Goal: Task Accomplishment & Management: Use online tool/utility

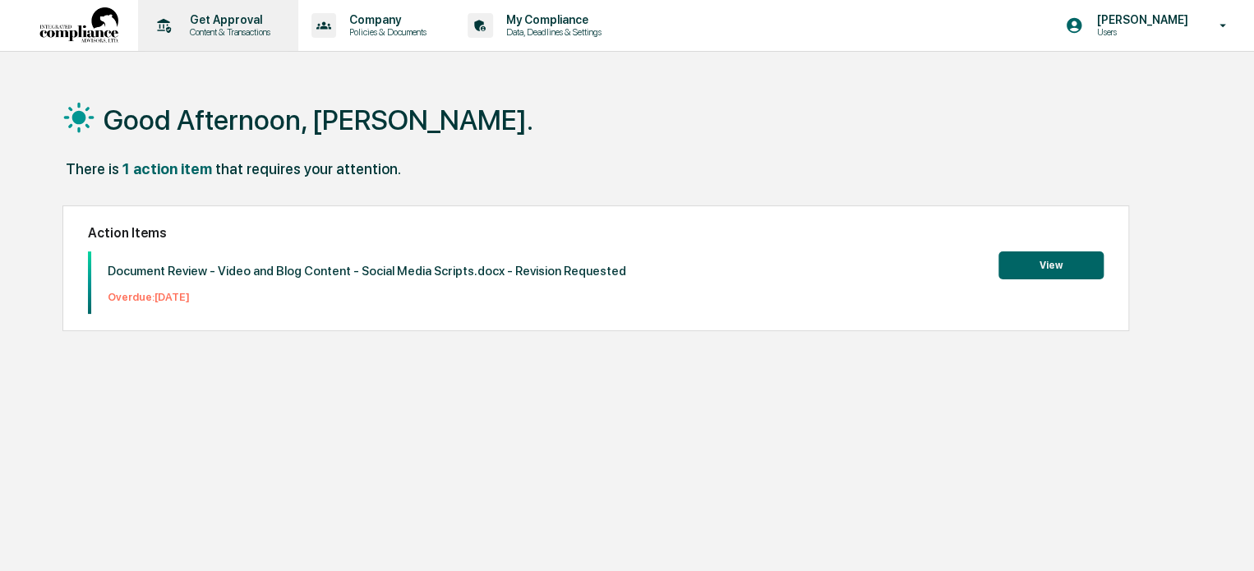
click at [229, 32] on p "Content & Transactions" at bounding box center [228, 32] width 102 height 12
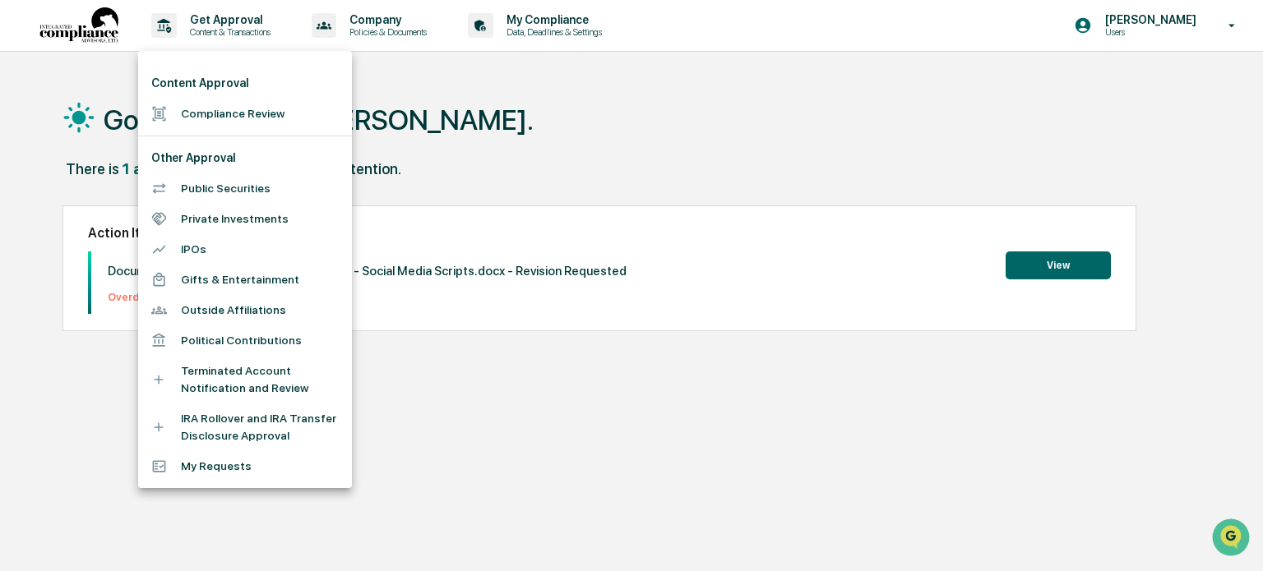
click at [218, 120] on li "Compliance Review" at bounding box center [245, 114] width 214 height 30
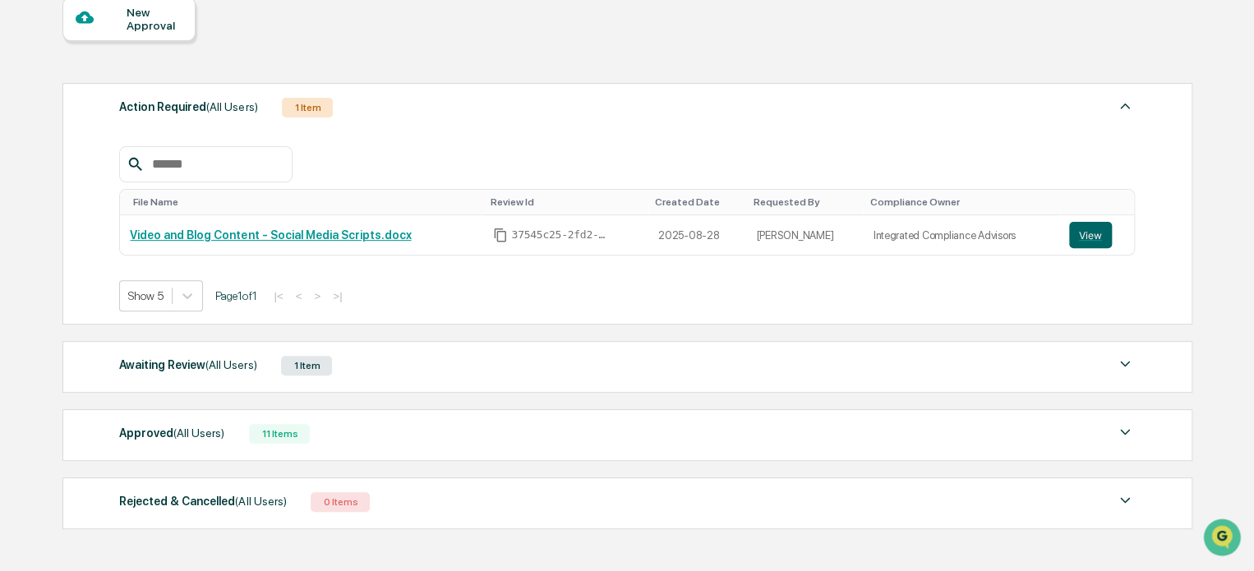
scroll to position [164, 0]
click at [232, 362] on span "(All Users)" at bounding box center [230, 364] width 51 height 13
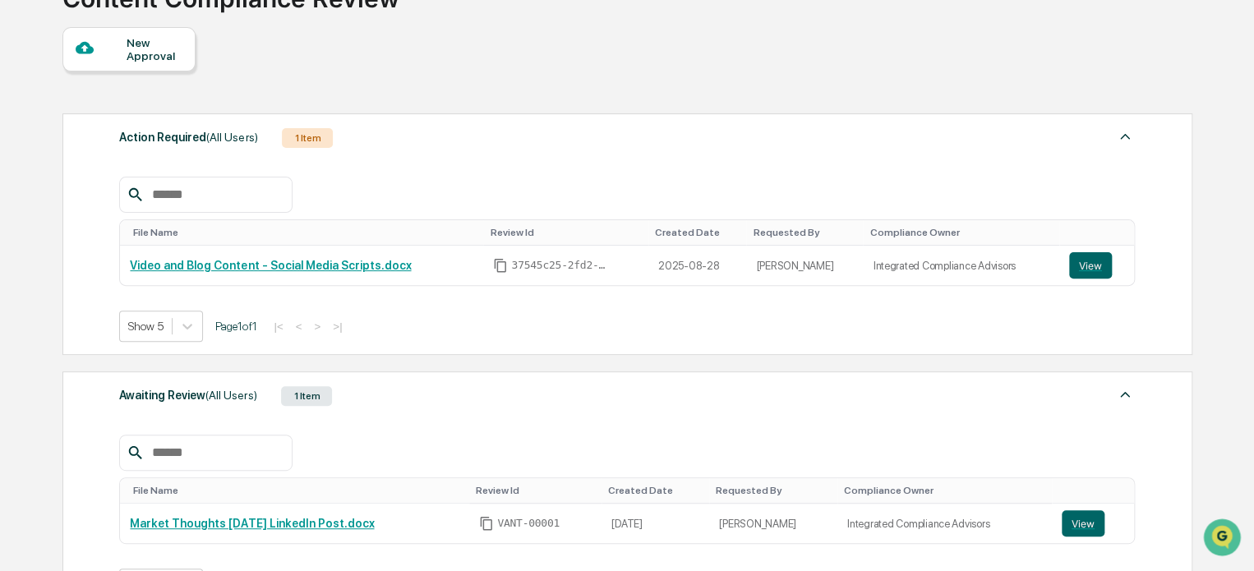
scroll to position [0, 0]
